Goal: Entertainment & Leisure: Consume media (video, audio)

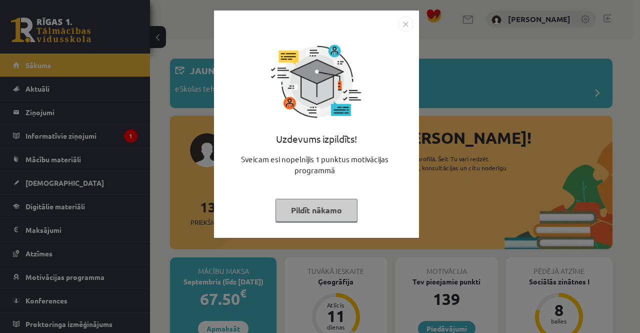
click at [409, 25] on img "Close" at bounding box center [405, 24] width 15 height 15
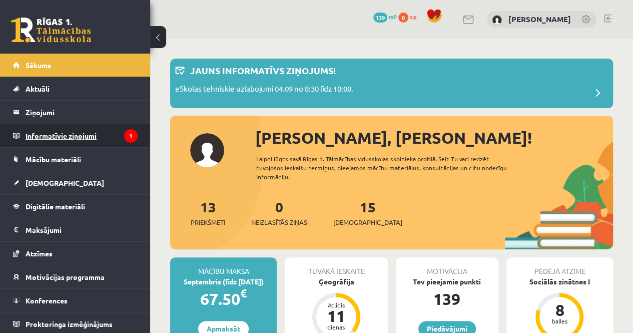
click at [61, 138] on legend "Informatīvie ziņojumi 1" at bounding box center [82, 135] width 112 height 23
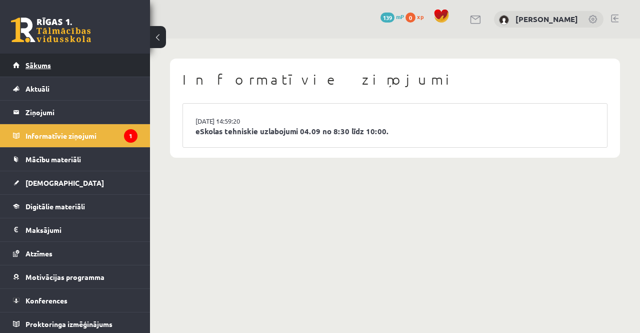
click at [33, 58] on link "Sākums" at bounding box center [75, 65] width 125 height 23
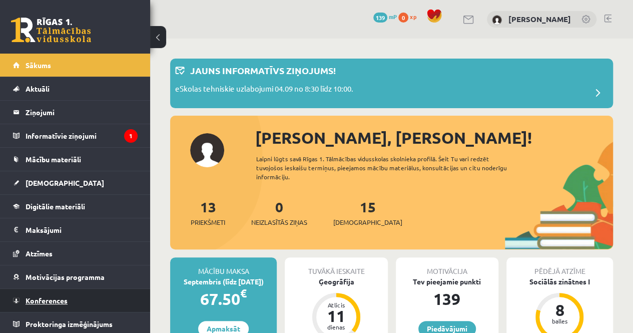
click at [39, 296] on span "Konferences" at bounding box center [47, 300] width 42 height 9
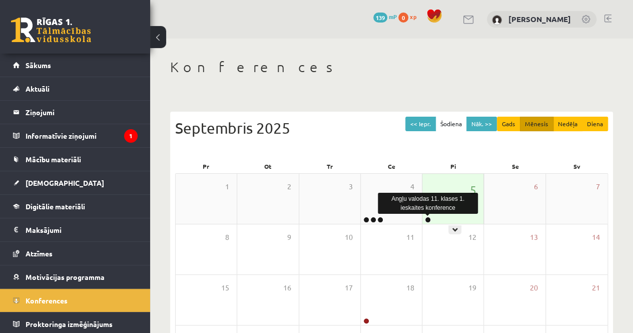
click at [427, 217] on link at bounding box center [428, 220] width 6 height 6
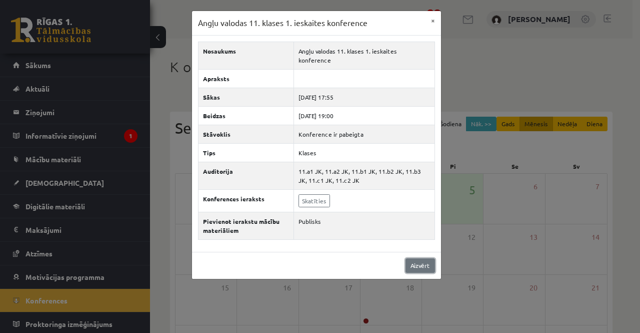
click at [415, 258] on link "Aizvērt" at bounding box center [421, 265] width 30 height 15
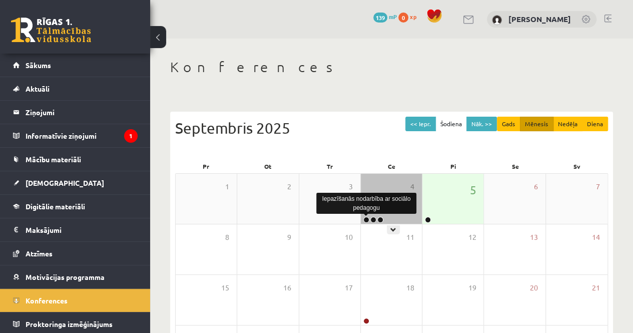
click at [364, 220] on link at bounding box center [366, 220] width 6 height 6
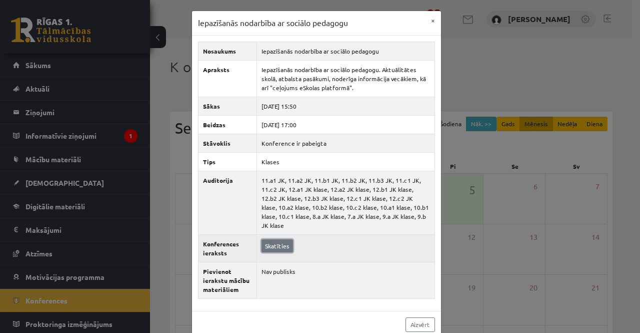
click at [281, 239] on link "Skatīties" at bounding box center [278, 245] width 32 height 13
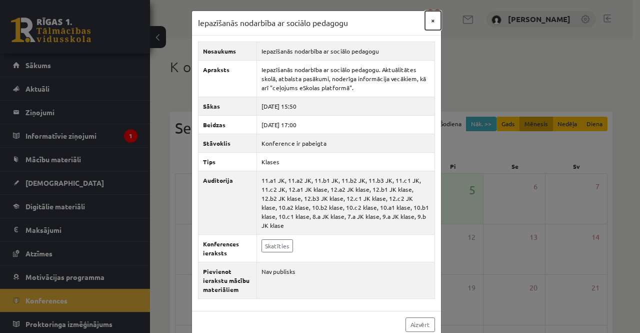
click at [427, 20] on button "×" at bounding box center [433, 20] width 16 height 19
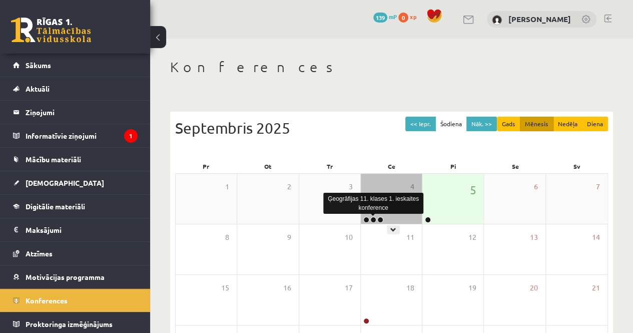
click at [373, 218] on link at bounding box center [373, 220] width 6 height 6
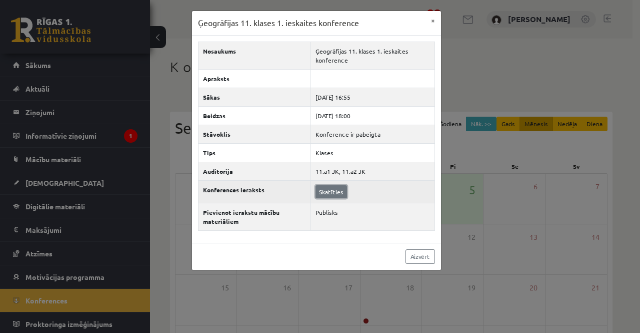
click at [323, 186] on link "Skatīties" at bounding box center [332, 191] width 32 height 13
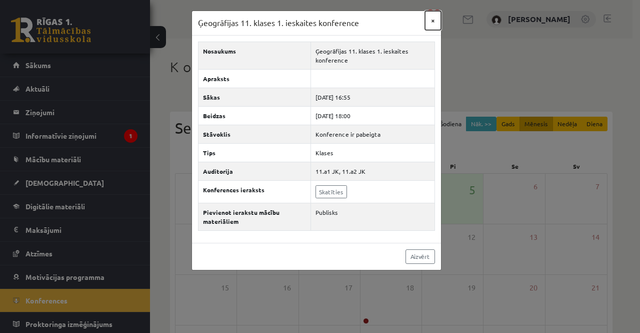
click at [431, 25] on button "×" at bounding box center [433, 20] width 16 height 19
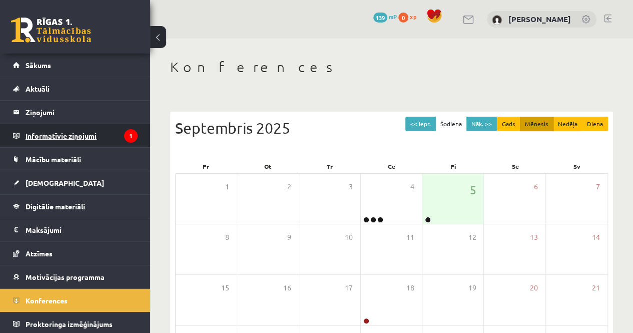
click at [78, 140] on legend "Informatīvie ziņojumi 1" at bounding box center [82, 135] width 112 height 23
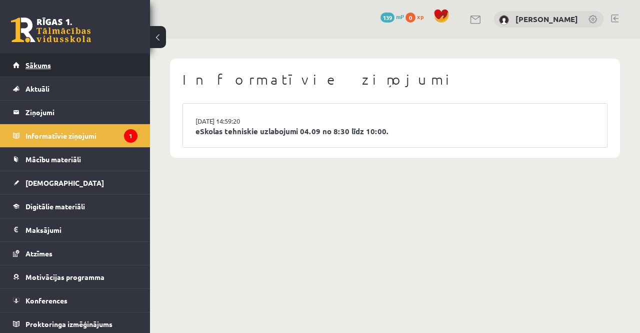
click at [51, 69] on link "Sākums" at bounding box center [75, 65] width 125 height 23
